Goal: Find specific page/section: Find specific page/section

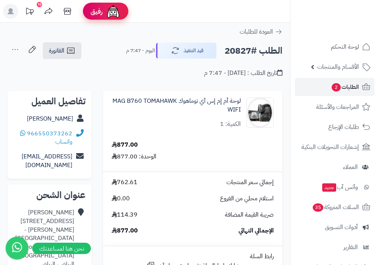
click at [104, 16] on div "رفيق" at bounding box center [105, 11] width 30 height 15
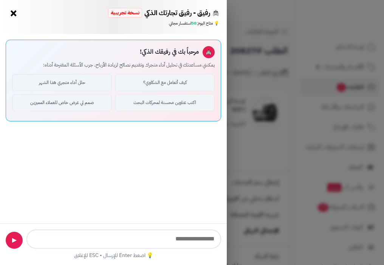
click at [13, 14] on button "×" at bounding box center [14, 13] width 12 height 12
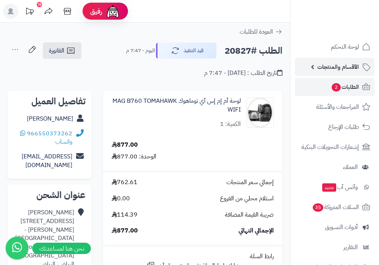
click at [342, 69] on span "الأقسام والمنتجات" at bounding box center [338, 67] width 42 height 11
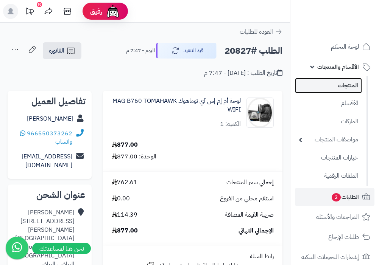
click at [339, 87] on link "المنتجات" at bounding box center [328, 86] width 67 height 16
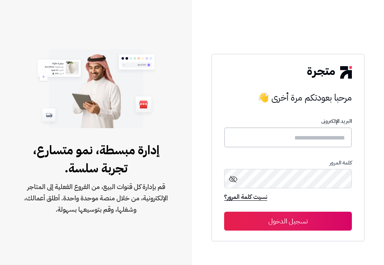
type input "**********"
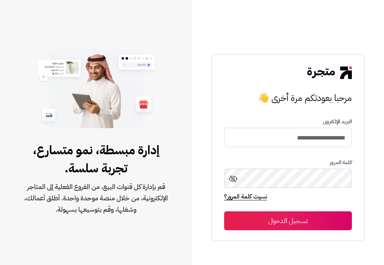
click at [272, 221] on button "تسجيل الدخول" at bounding box center [288, 220] width 128 height 19
